Goal: Information Seeking & Learning: Learn about a topic

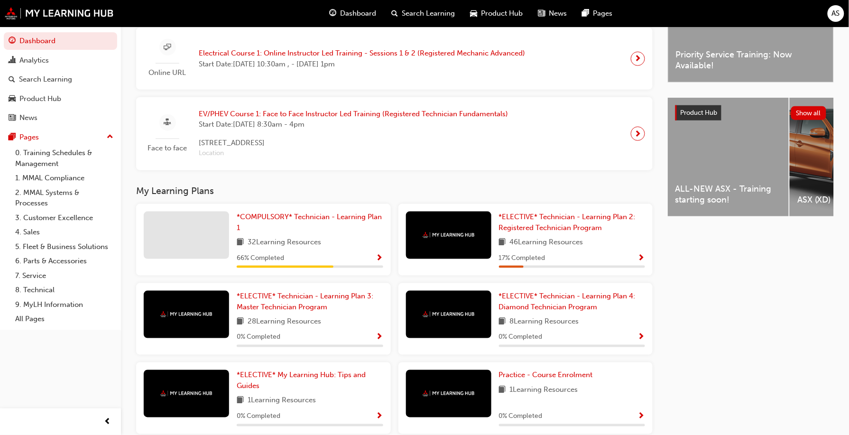
scroll to position [312, 0]
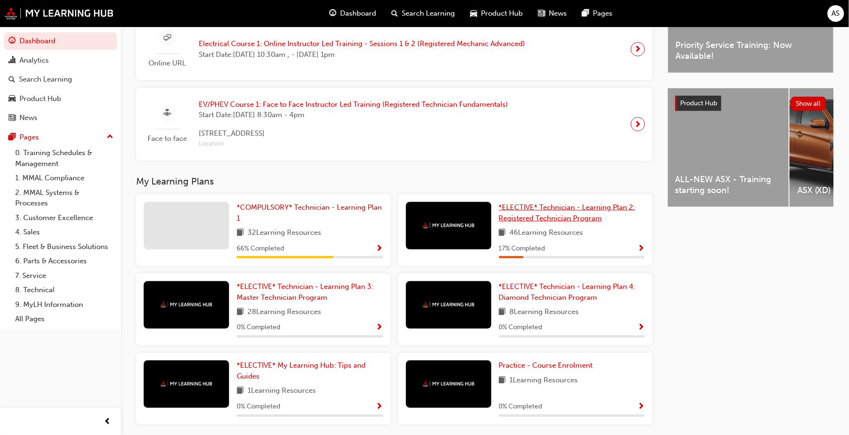
click at [558, 219] on span "*ELECTIVE* Technician - Learning Plan 2: Registered Technician Program" at bounding box center [567, 212] width 137 height 19
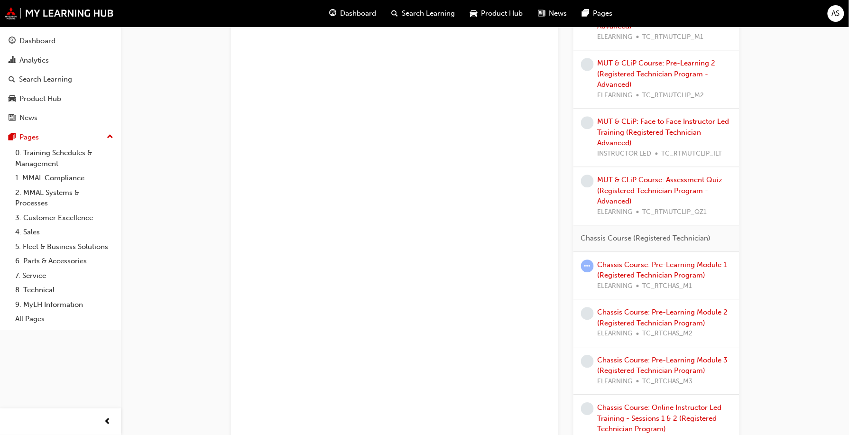
scroll to position [814, 0]
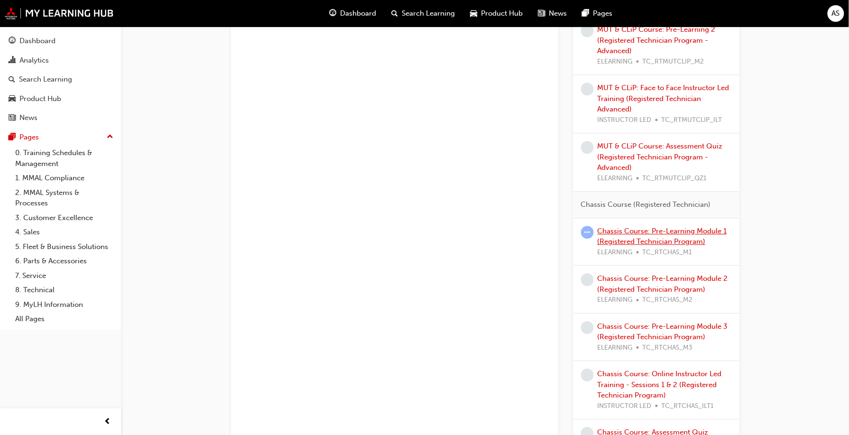
click at [698, 239] on link "Chassis Course: Pre-Learning Module 1 (Registered Technician Program)" at bounding box center [662, 236] width 129 height 19
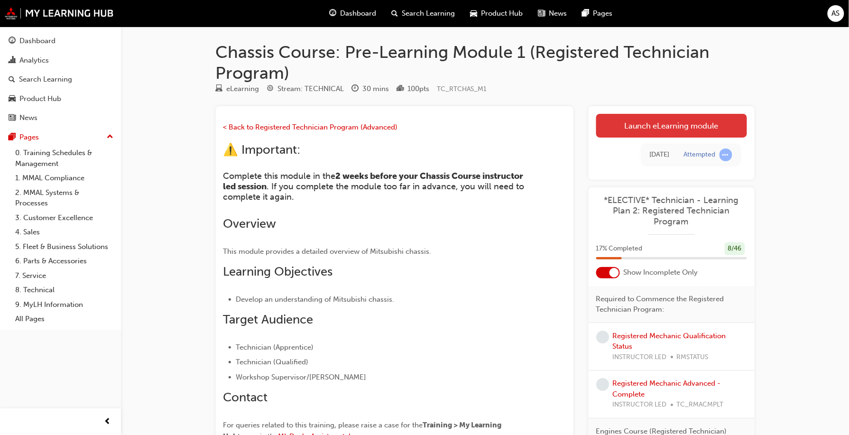
click at [700, 127] on link "Launch eLearning module" at bounding box center [671, 126] width 151 height 24
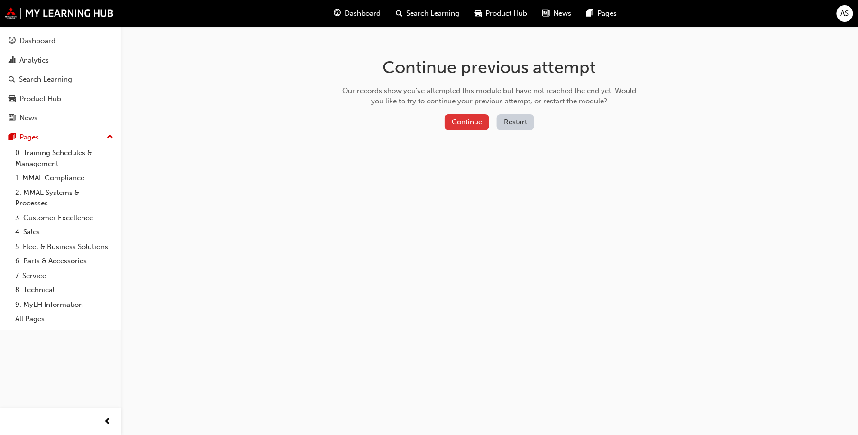
click at [482, 121] on button "Continue" at bounding box center [467, 122] width 45 height 16
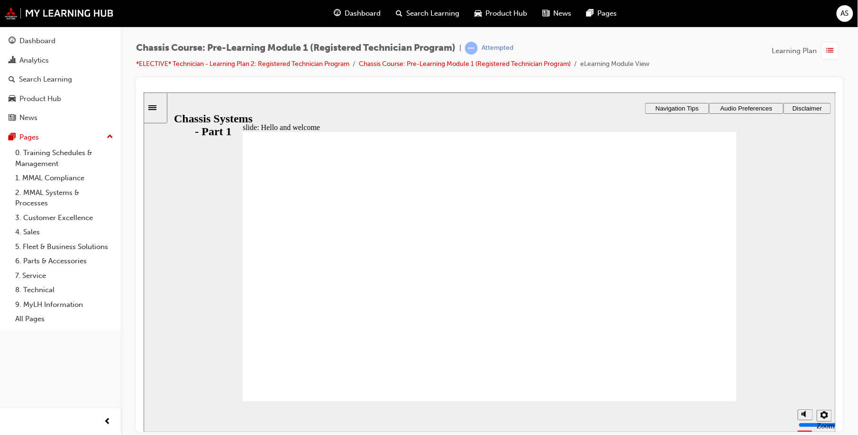
click at [804, 381] on polygon "volume" at bounding box center [804, 378] width 2 height 7
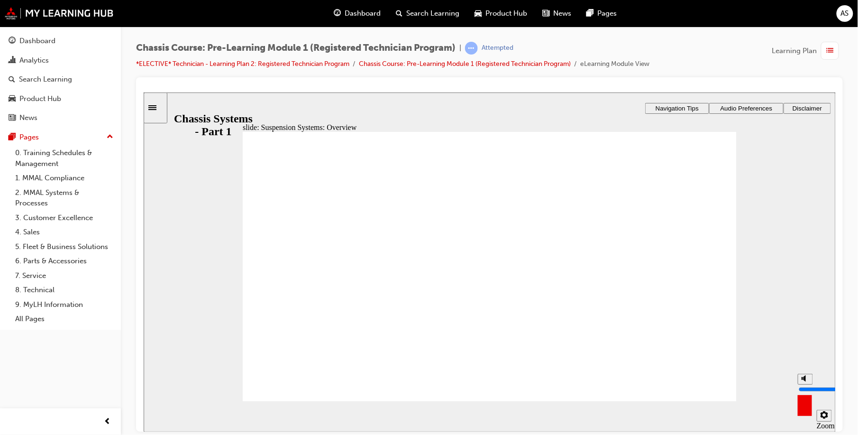
type input "0"
click at [107, 420] on span "prev-icon" at bounding box center [107, 422] width 7 height 12
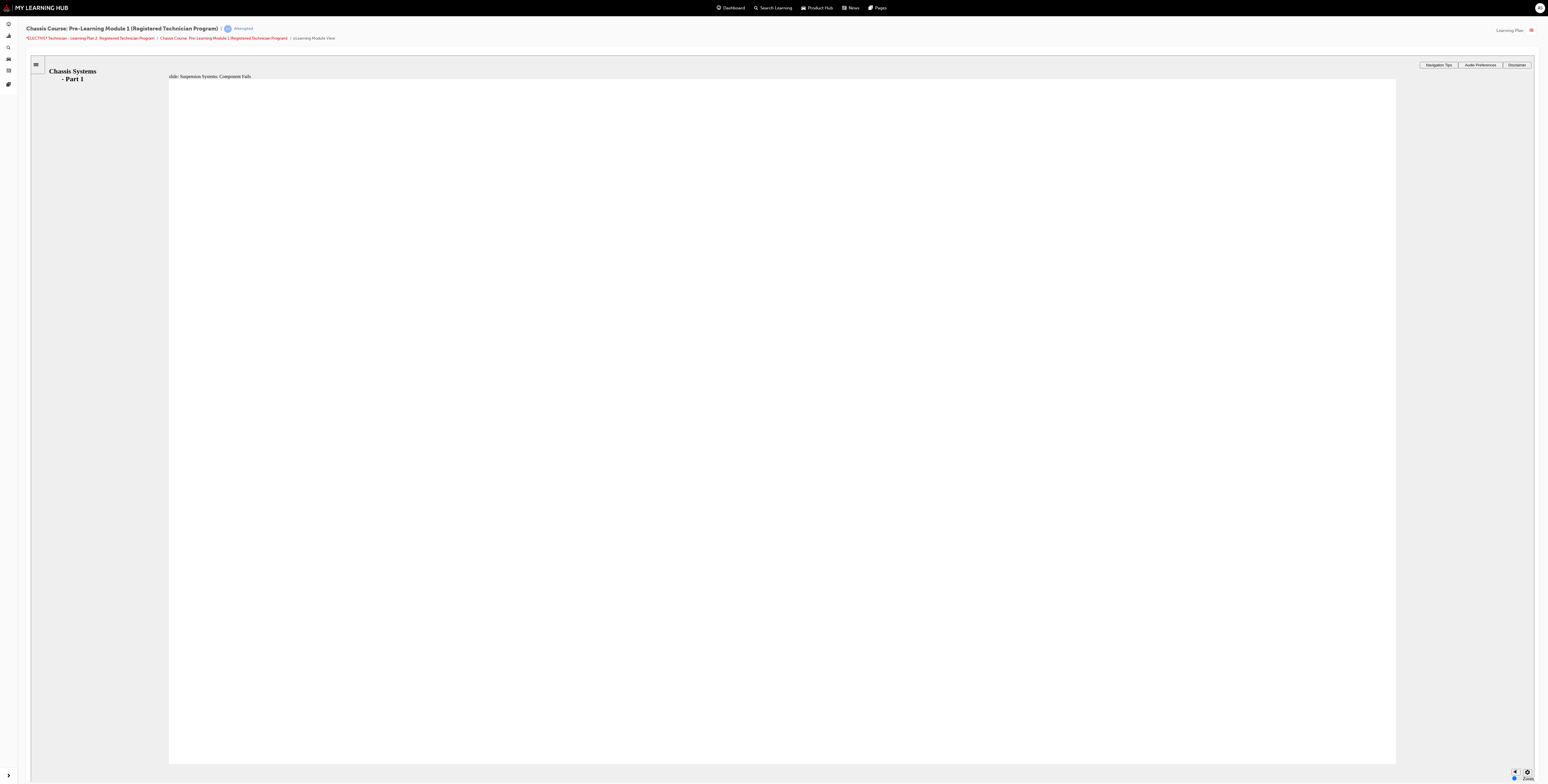
drag, startPoint x: 484, startPoint y: 55, endPoint x: 91, endPoint y: 433, distance: 545.3
click at [91, 261] on div "slide: Suspension Systems: Component Fails Rectangle 1 Rectangle 3 Rectangle 3 …" at bounding box center [782, 419] width 1504 height 727
